Goal: Task Accomplishment & Management: Manage account settings

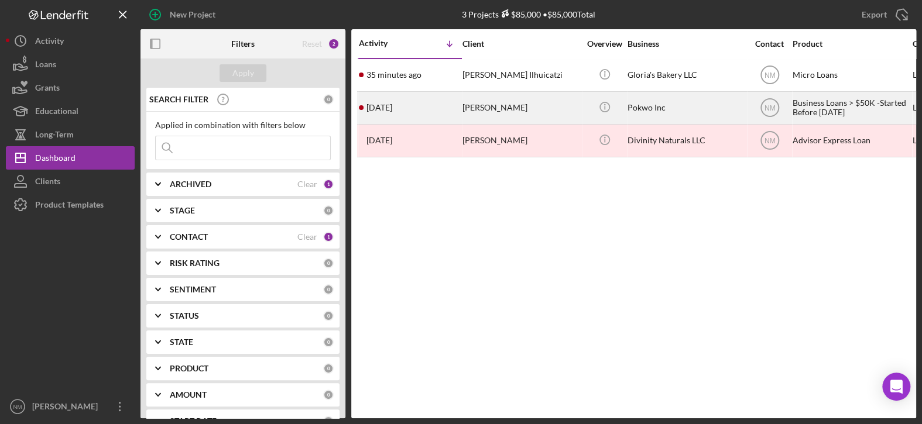
click at [503, 105] on div "[PERSON_NAME]" at bounding box center [520, 107] width 117 height 31
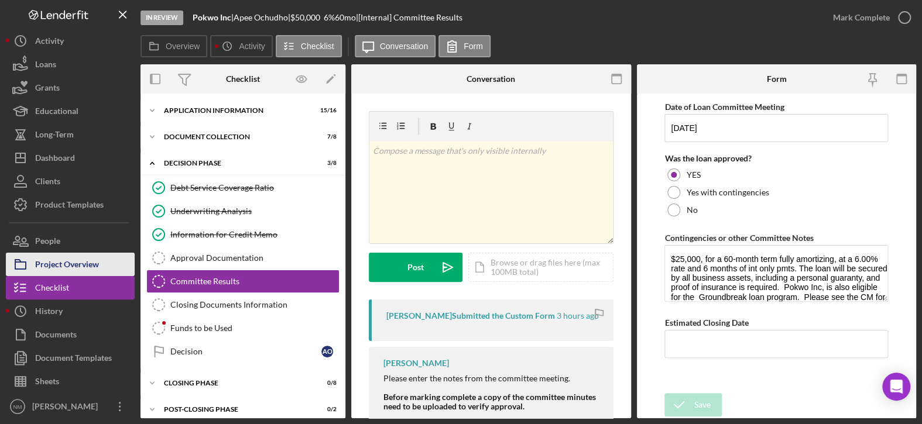
click at [88, 268] on div "Project Overview" at bounding box center [67, 266] width 64 height 26
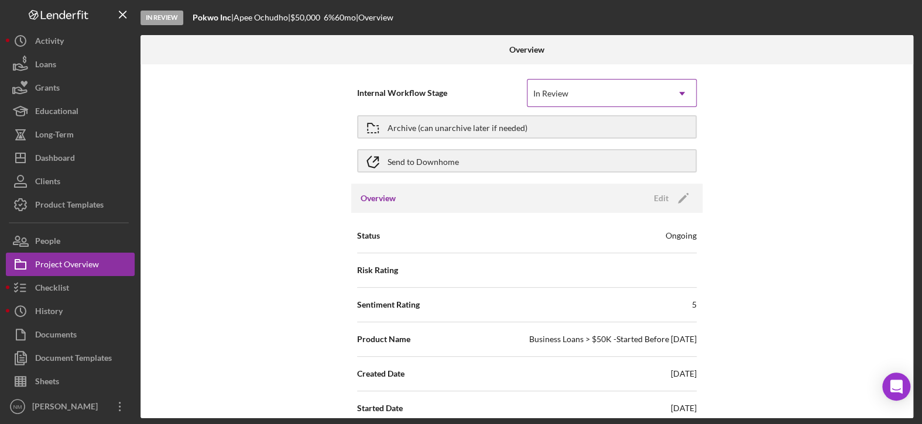
click at [662, 95] on div "In Review" at bounding box center [597, 93] width 140 height 27
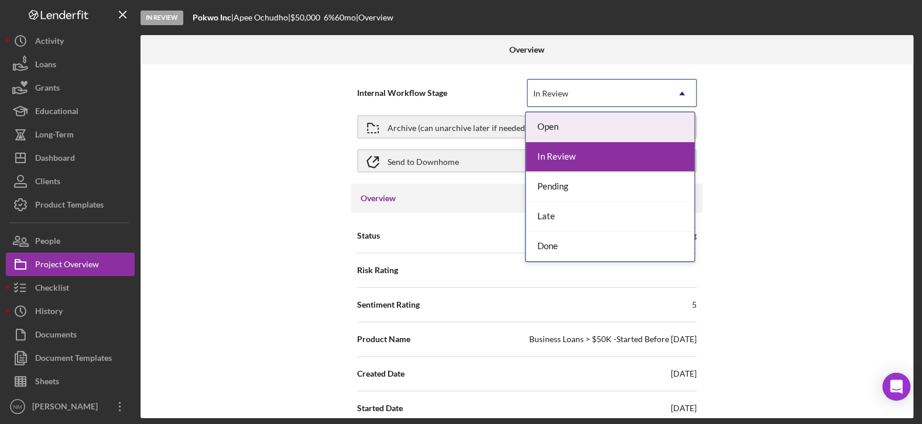
click at [662, 95] on div "In Review" at bounding box center [597, 93] width 140 height 27
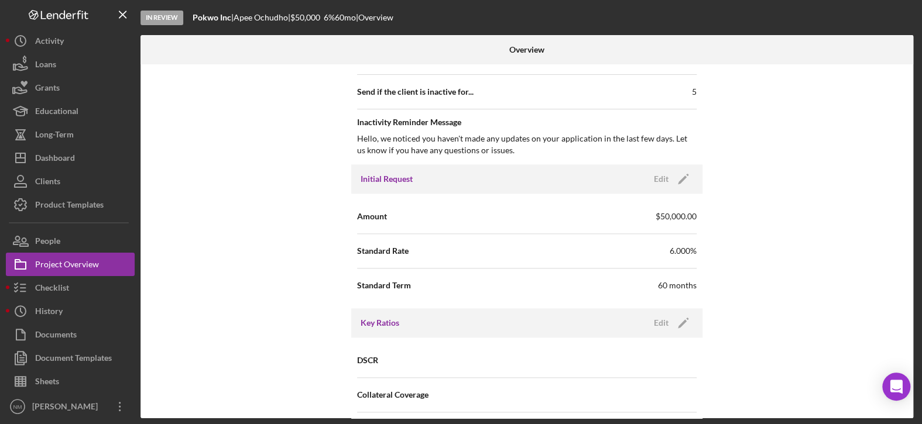
scroll to position [644, 0]
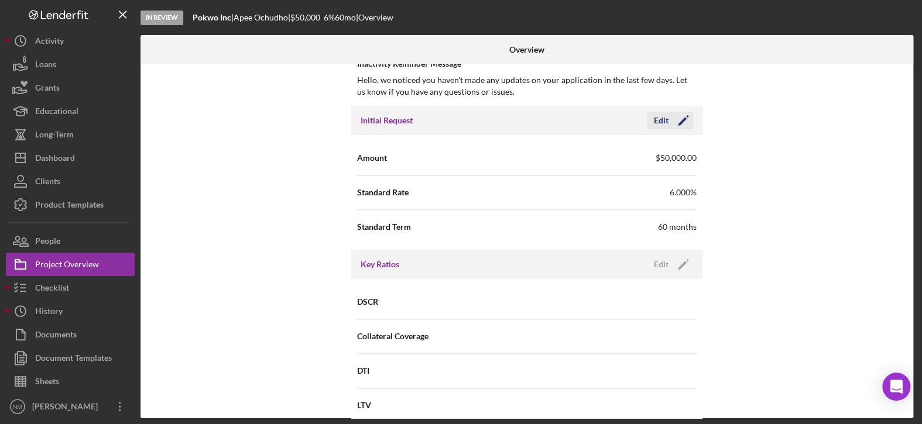
click at [677, 121] on icon "Icon/Edit" at bounding box center [682, 120] width 29 height 29
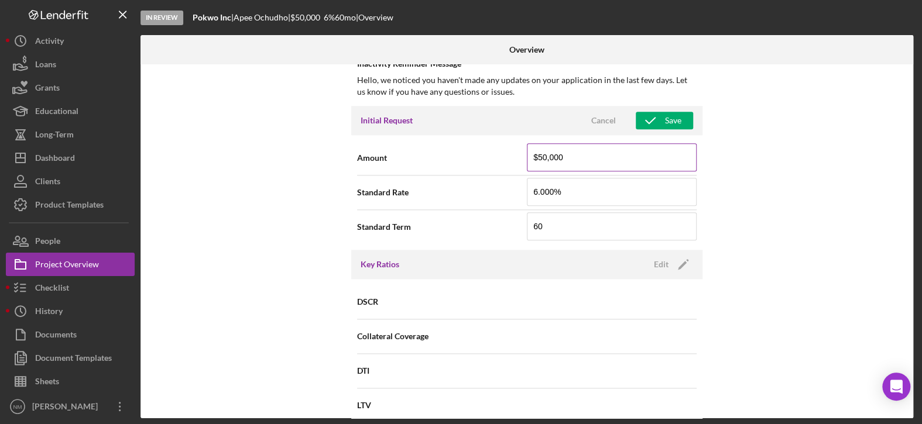
click at [540, 156] on input "$50,000" at bounding box center [612, 157] width 170 height 28
type input "$25,000"
click at [805, 203] on div "Internal Workflow Stage In Review Icon/Dropdown Arrow Archive (can unarchive la…" at bounding box center [526, 241] width 773 height 354
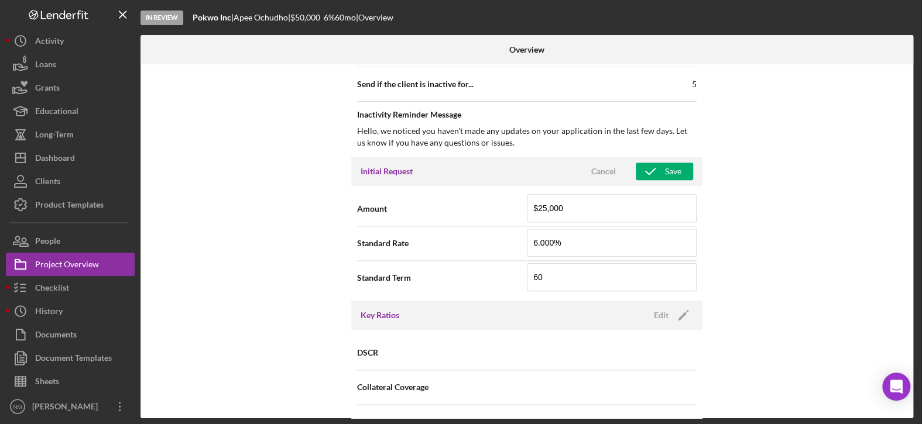
scroll to position [585, 0]
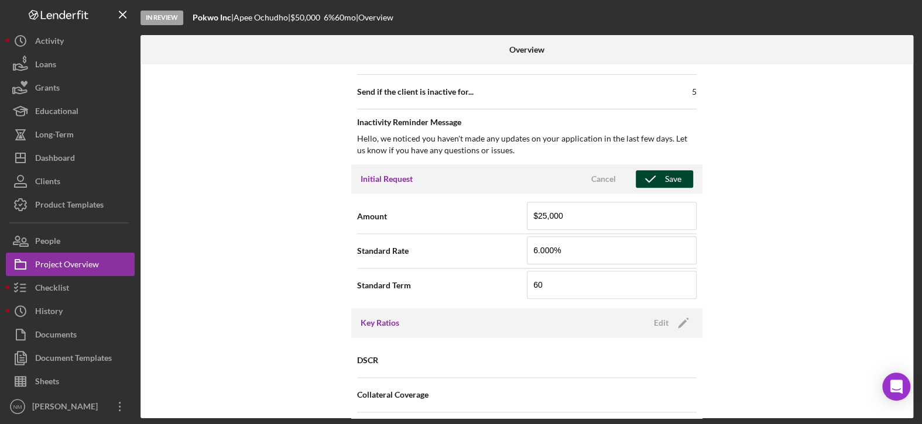
click at [661, 178] on icon "button" at bounding box center [650, 178] width 29 height 29
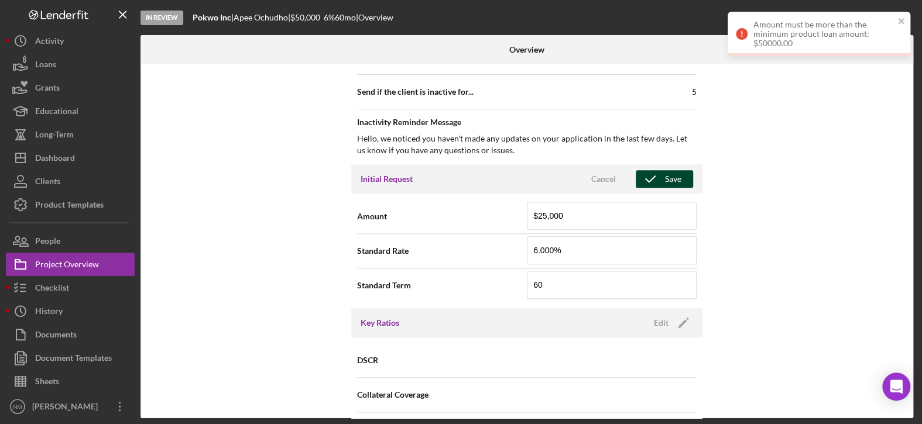
click at [777, 201] on div "Internal Workflow Stage In Review Icon/Dropdown Arrow Archive (can unarchive la…" at bounding box center [526, 241] width 773 height 354
click at [846, 137] on div "Internal Workflow Stage In Review Icon/Dropdown Arrow Archive (can unarchive la…" at bounding box center [526, 241] width 773 height 354
click at [596, 177] on div "Cancel" at bounding box center [603, 179] width 25 height 18
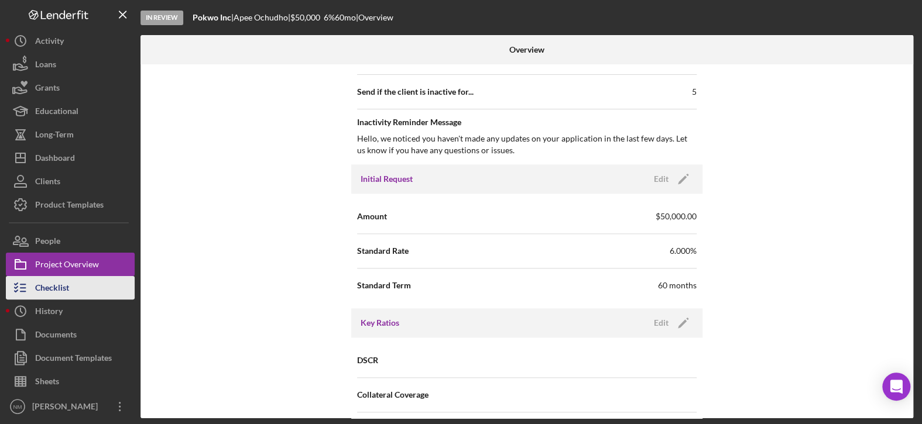
click at [56, 283] on div "Checklist" at bounding box center [52, 289] width 34 height 26
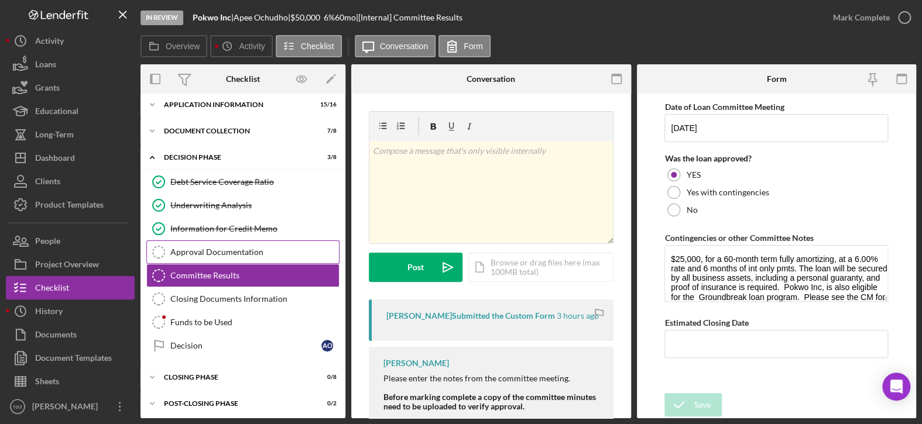
scroll to position [7, 0]
click at [214, 270] on div "Committee Results" at bounding box center [254, 274] width 169 height 9
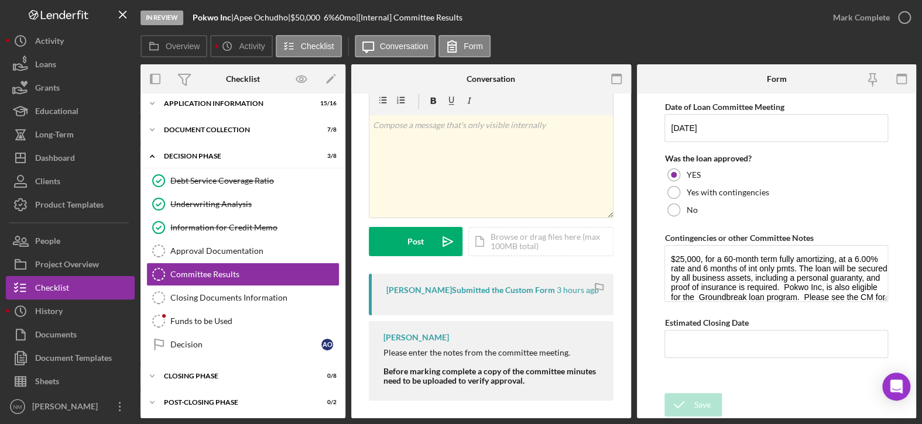
scroll to position [40, 0]
